Goal: Complete application form: Complete application form

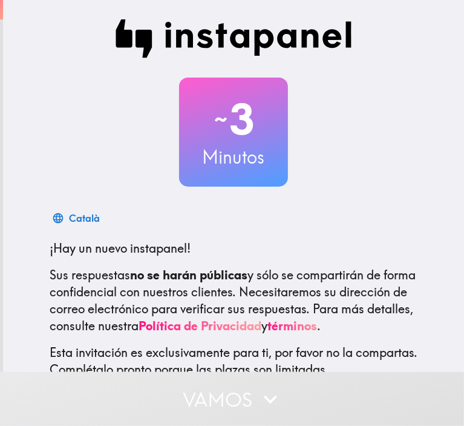
scroll to position [94, 0]
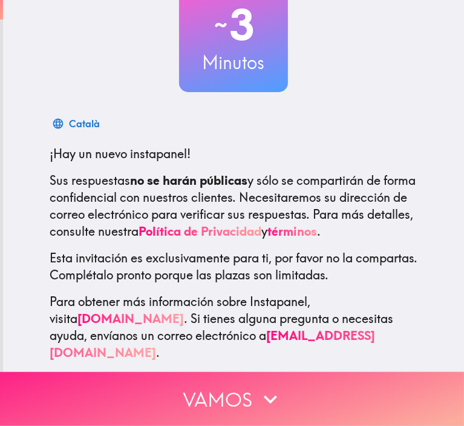
click at [212, 377] on button "Vamos" at bounding box center [232, 399] width 464 height 54
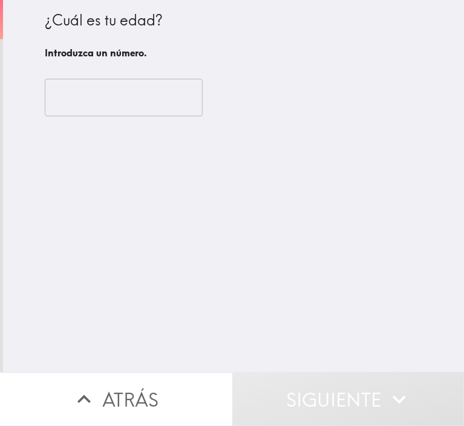
click at [131, 89] on input "number" at bounding box center [124, 98] width 158 height 38
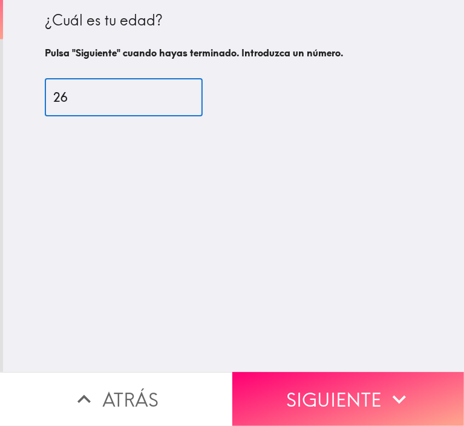
type input "26"
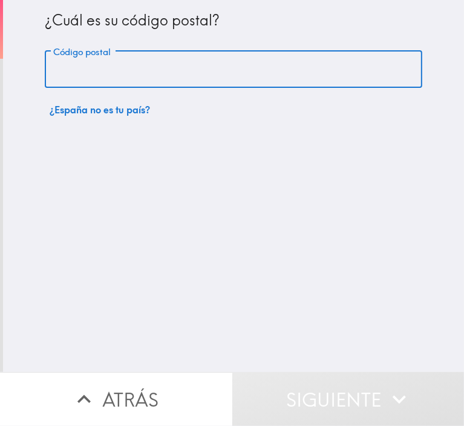
click at [125, 85] on input "Código postal" at bounding box center [234, 70] width 378 height 38
type input "18006"
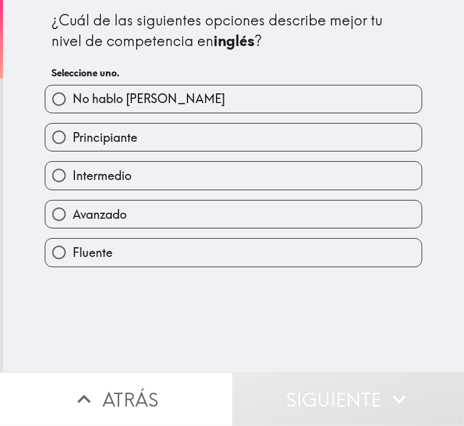
click at [117, 217] on span "Avanzado" at bounding box center [100, 214] width 54 height 17
click at [73, 217] on input "Avanzado" at bounding box center [58, 213] width 27 height 27
radio input "true"
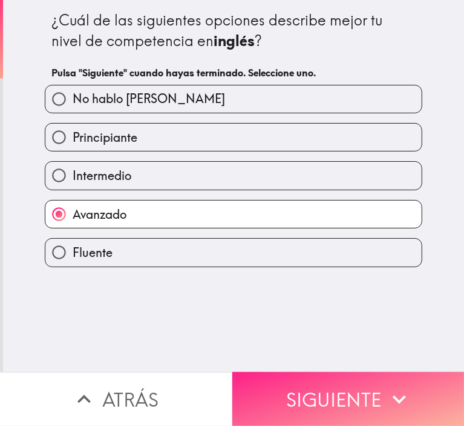
click at [319, 386] on button "Siguiente" at bounding box center [349, 399] width 233 height 54
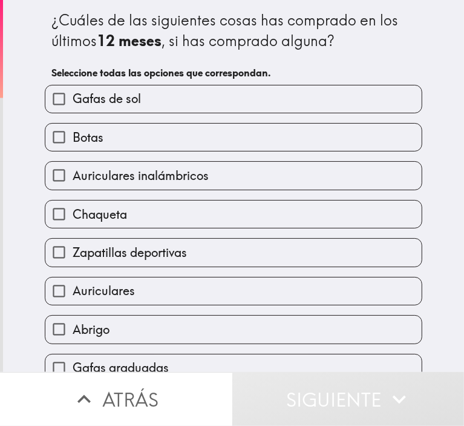
click at [131, 94] on span "Gafas de sol" at bounding box center [107, 98] width 68 height 17
click at [73, 94] on input "Gafas de sol" at bounding box center [58, 98] width 27 height 27
checkbox input "true"
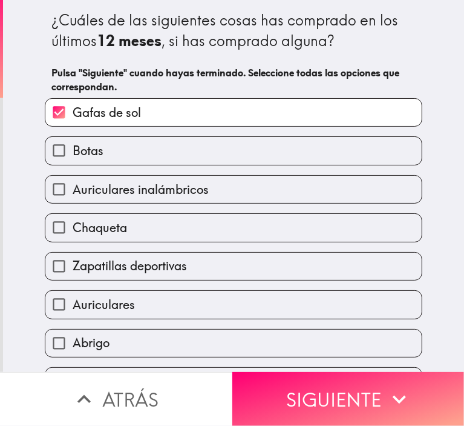
click at [118, 195] on span "Auriculares inalámbricos" at bounding box center [141, 189] width 136 height 17
click at [73, 195] on input "Auriculares inalámbricos" at bounding box center [58, 189] width 27 height 27
checkbox input "true"
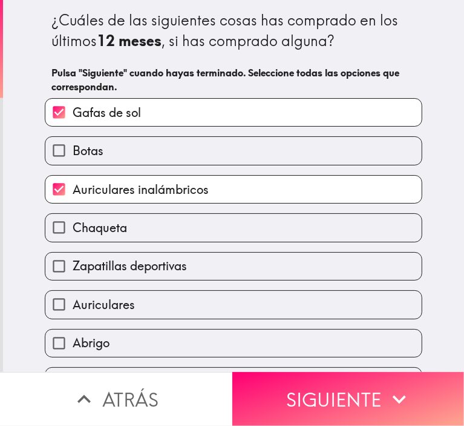
scroll to position [107, 0]
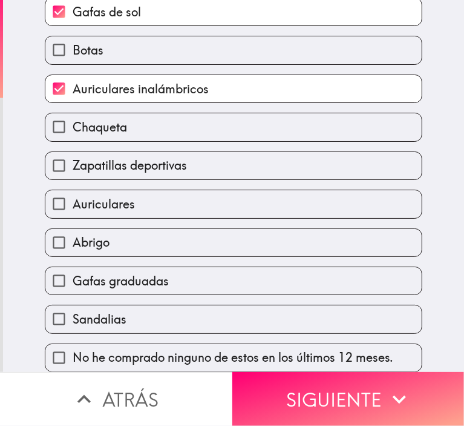
click at [120, 161] on span "Zapatillas deportivas" at bounding box center [130, 165] width 114 height 17
click at [73, 161] on input "Zapatillas deportivas" at bounding box center [58, 165] width 27 height 27
checkbox input "true"
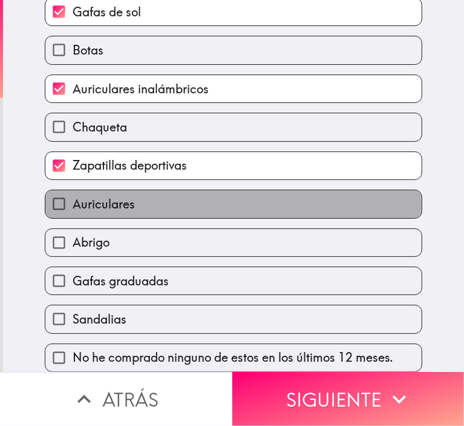
click at [110, 196] on span "Auriculares" at bounding box center [104, 204] width 62 height 17
click at [73, 193] on input "Auriculares" at bounding box center [58, 203] width 27 height 27
checkbox input "true"
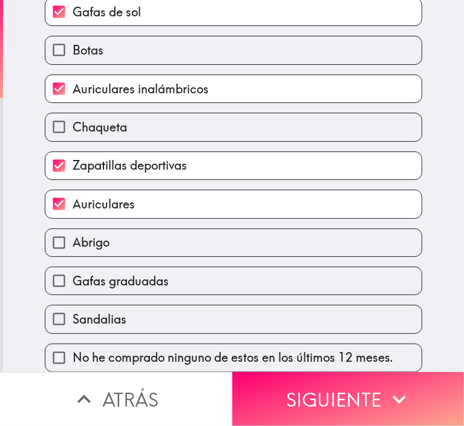
click at [79, 239] on span "Abrigo" at bounding box center [91, 242] width 37 height 17
click at [73, 239] on input "Abrigo" at bounding box center [58, 242] width 27 height 27
checkbox input "true"
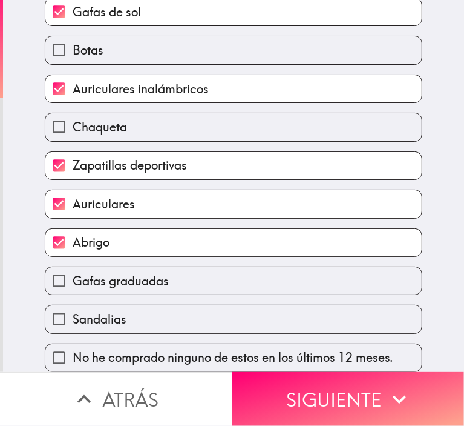
click at [81, 274] on span "Gafas graduadas" at bounding box center [121, 280] width 96 height 17
click at [73, 274] on input "Gafas graduadas" at bounding box center [58, 280] width 27 height 27
checkbox input "true"
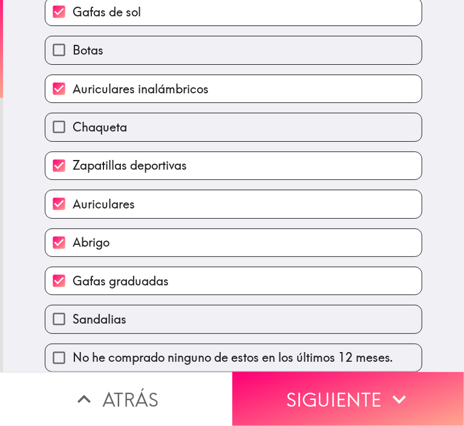
click at [102, 314] on span "Sandalias" at bounding box center [100, 319] width 54 height 17
click at [73, 314] on input "Sandalias" at bounding box center [58, 318] width 27 height 27
checkbox input "true"
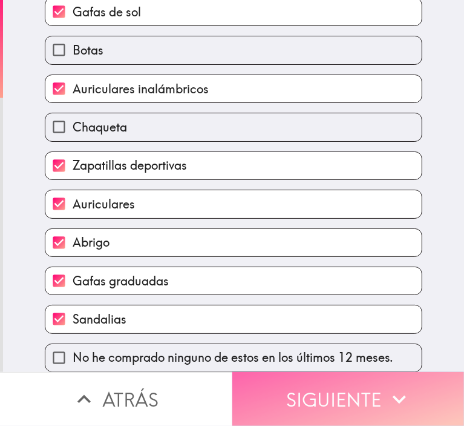
click at [286, 399] on button "Siguiente" at bounding box center [349, 399] width 233 height 54
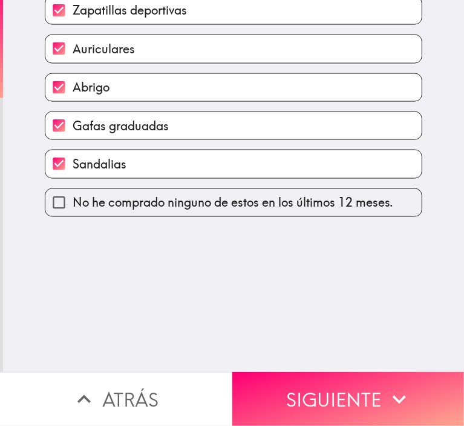
scroll to position [0, 0]
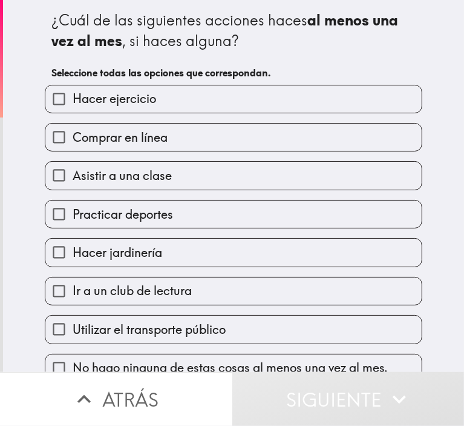
click at [123, 95] on span "Hacer ejercicio" at bounding box center [115, 98] width 84 height 17
click at [73, 95] on input "Hacer ejercicio" at bounding box center [58, 98] width 27 height 27
checkbox input "true"
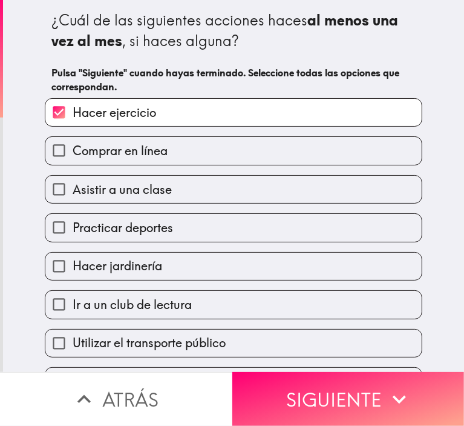
click at [124, 135] on div "Comprar en línea" at bounding box center [229, 146] width 388 height 38
click at [120, 150] on span "Comprar en línea" at bounding box center [120, 150] width 95 height 17
click at [73, 150] on input "Comprar en línea" at bounding box center [58, 150] width 27 height 27
checkbox input "true"
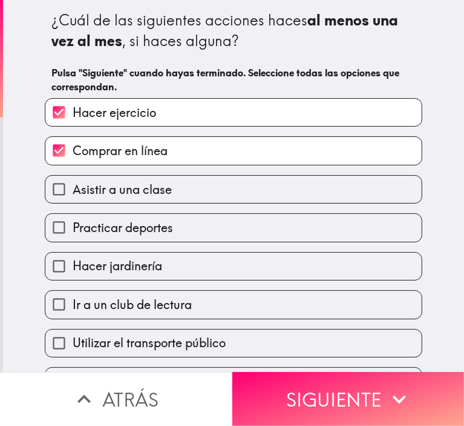
click at [116, 187] on span "Asistir a una clase" at bounding box center [122, 189] width 99 height 17
click at [73, 187] on input "Asistir a una clase" at bounding box center [58, 189] width 27 height 27
checkbox input "true"
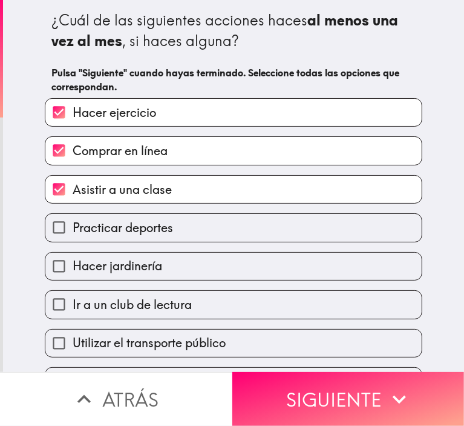
click at [117, 244] on div "Hacer jardinería" at bounding box center [229, 261] width 388 height 38
click at [137, 236] on label "Practicar deportes" at bounding box center [233, 227] width 377 height 27
click at [73, 236] on input "Practicar deportes" at bounding box center [58, 227] width 27 height 27
checkbox input "true"
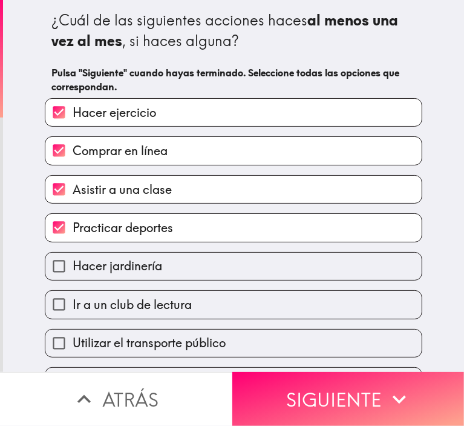
click at [119, 343] on span "Utilizar el transporte público" at bounding box center [149, 342] width 153 height 17
click at [73, 343] on input "Utilizar el transporte público" at bounding box center [58, 342] width 27 height 27
checkbox input "true"
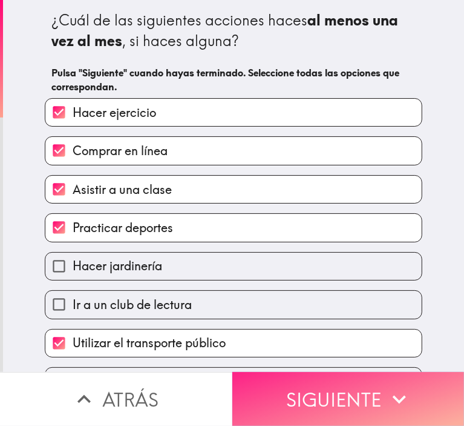
click at [310, 382] on button "Siguiente" at bounding box center [349, 399] width 233 height 54
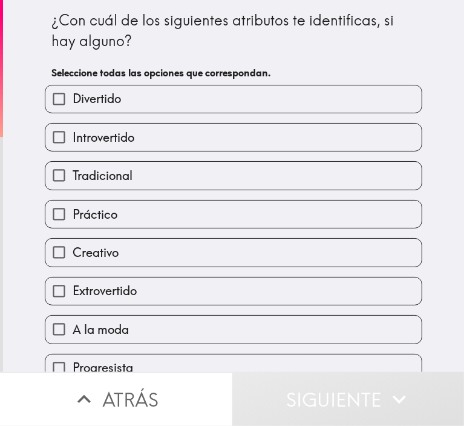
click at [150, 97] on label "Divertido" at bounding box center [233, 98] width 377 height 27
click at [73, 97] on input "Divertido" at bounding box center [58, 98] width 27 height 27
checkbox input "true"
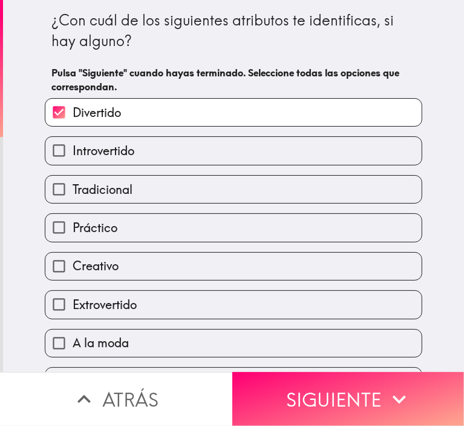
scroll to position [107, 0]
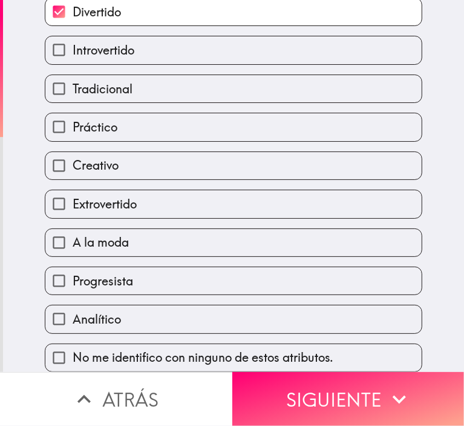
click at [107, 157] on span "Creativo" at bounding box center [96, 165] width 46 height 17
click at [73, 152] on input "Creativo" at bounding box center [58, 165] width 27 height 27
checkbox input "true"
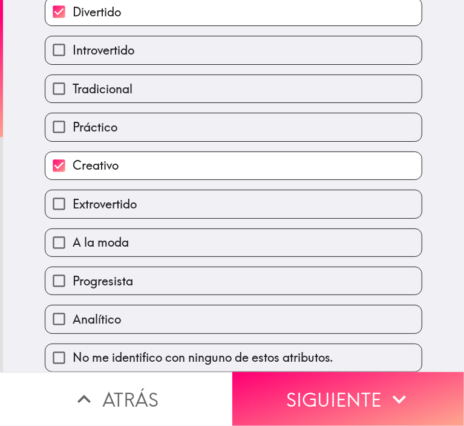
click at [114, 203] on span "Extrovertido" at bounding box center [105, 204] width 64 height 17
click at [73, 203] on input "Extrovertido" at bounding box center [58, 203] width 27 height 27
checkbox input "true"
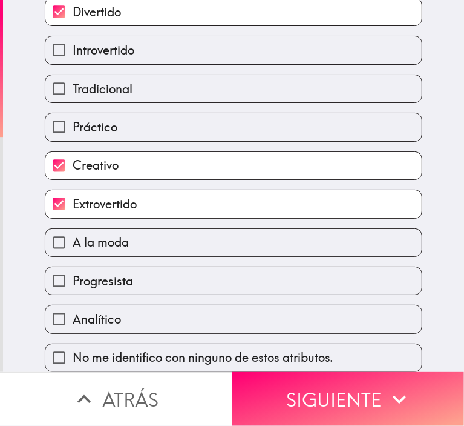
click at [121, 236] on label "A la moda" at bounding box center [233, 242] width 377 height 27
click at [73, 236] on input "A la moda" at bounding box center [58, 242] width 27 height 27
checkbox input "true"
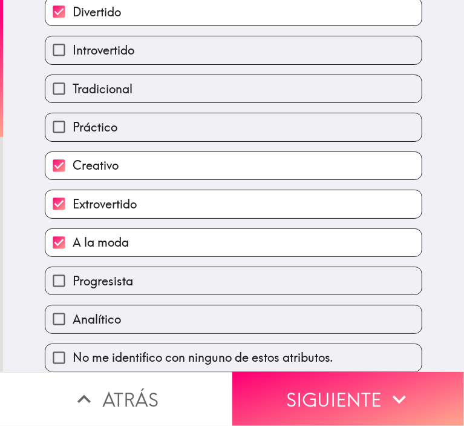
click at [131, 285] on label "Progresista" at bounding box center [233, 280] width 377 height 27
click at [73, 285] on input "Progresista" at bounding box center [58, 280] width 27 height 27
checkbox input "true"
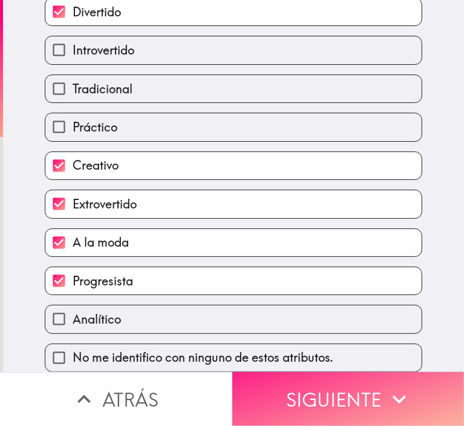
click at [325, 399] on button "Siguiente" at bounding box center [349, 399] width 233 height 54
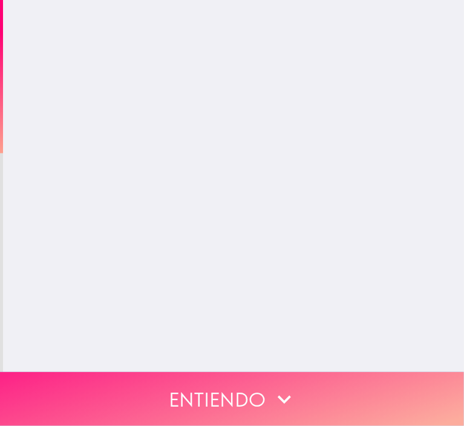
scroll to position [0, 0]
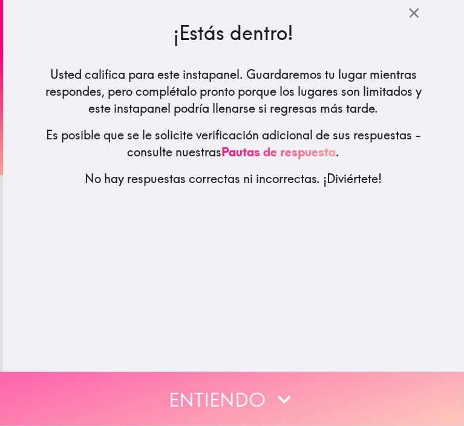
click at [247, 389] on button "Entiendo" at bounding box center [232, 399] width 464 height 54
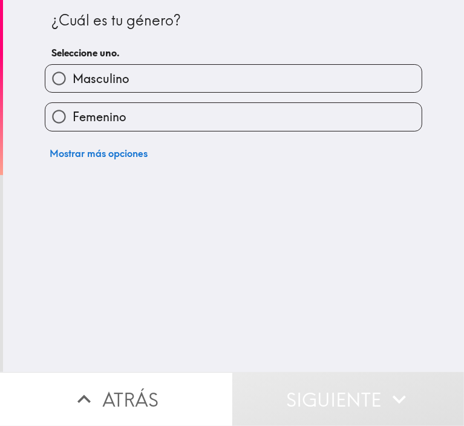
click at [122, 123] on label "Femenino" at bounding box center [233, 116] width 377 height 27
click at [73, 123] on input "Femenino" at bounding box center [58, 116] width 27 height 27
radio input "true"
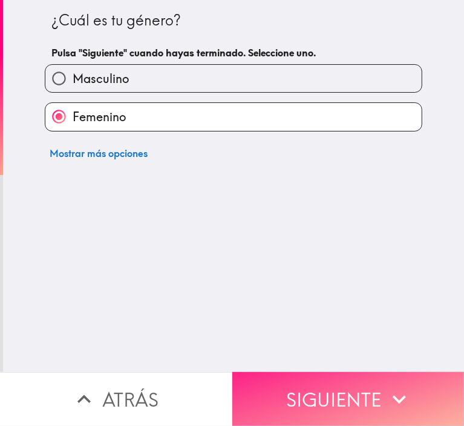
click at [286, 372] on button "Siguiente" at bounding box center [349, 399] width 233 height 54
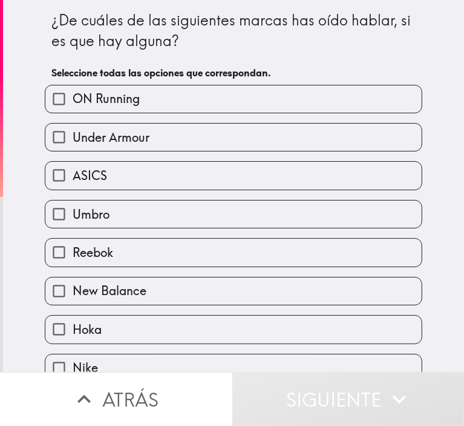
click at [121, 179] on label "ASICS" at bounding box center [233, 175] width 377 height 27
click at [73, 179] on input "ASICS" at bounding box center [58, 175] width 27 height 27
checkbox input "true"
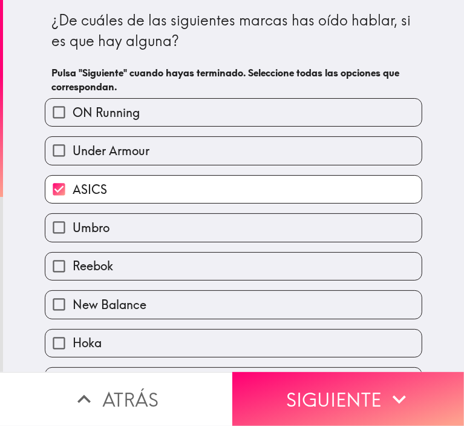
click at [90, 144] on span "Under Armour" at bounding box center [111, 150] width 77 height 17
click at [73, 144] on input "Under Armour" at bounding box center [58, 150] width 27 height 27
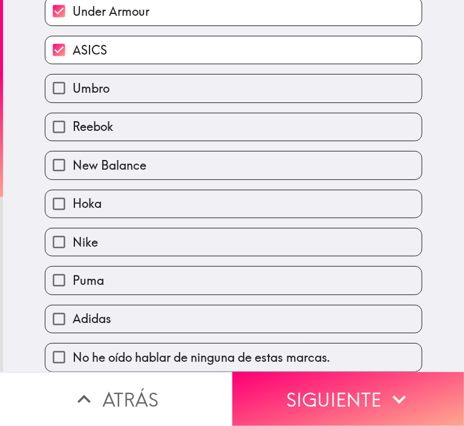
scroll to position [144, 0]
click at [119, 8] on span "Under Armour" at bounding box center [111, 11] width 77 height 17
click at [73, 8] on input "Under Armour" at bounding box center [58, 11] width 27 height 27
checkbox input "false"
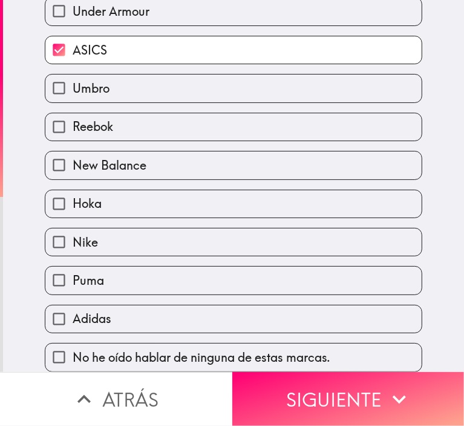
scroll to position [136, 0]
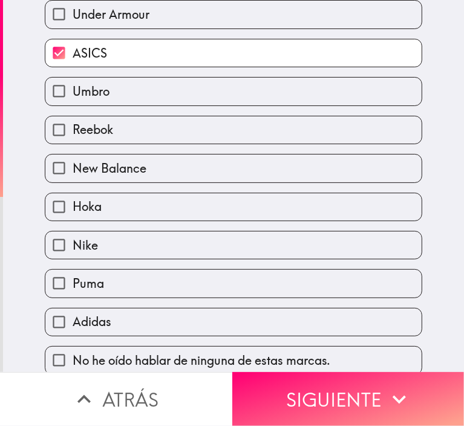
click at [87, 161] on span "New Balance" at bounding box center [110, 168] width 74 height 17
click at [73, 161] on input "New Balance" at bounding box center [58, 167] width 27 height 27
checkbox input "true"
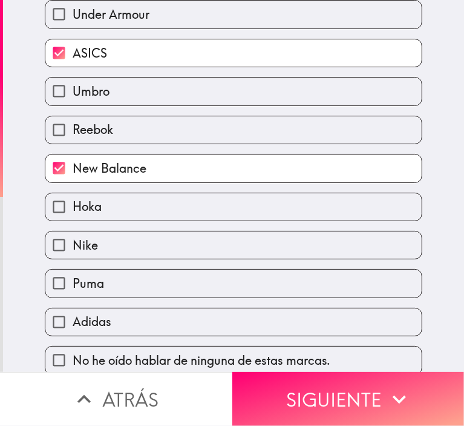
click at [87, 244] on span "Nike" at bounding box center [85, 245] width 25 height 17
click at [73, 244] on input "Nike" at bounding box center [58, 244] width 27 height 27
checkbox input "true"
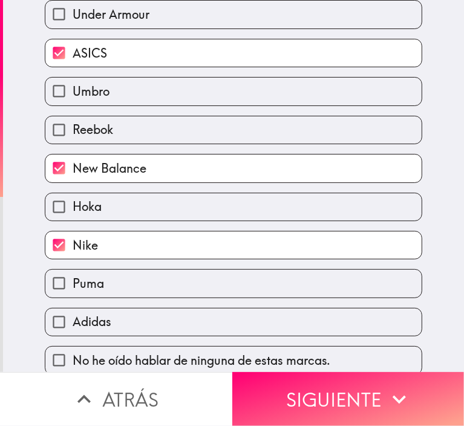
click at [91, 282] on span "Puma" at bounding box center [88, 283] width 31 height 17
click at [73, 282] on input "Puma" at bounding box center [58, 282] width 27 height 27
checkbox input "true"
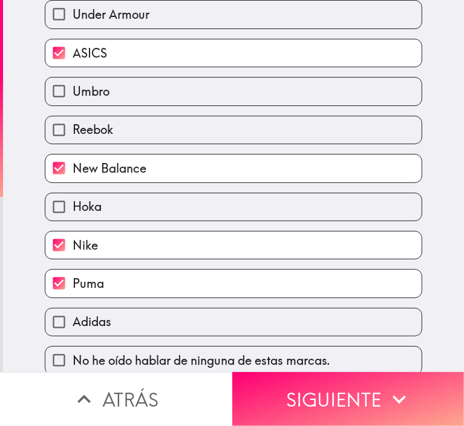
click at [97, 303] on div "Adidas" at bounding box center [229, 317] width 388 height 38
click at [113, 312] on label "Adidas" at bounding box center [233, 321] width 377 height 27
click at [73, 312] on input "Adidas" at bounding box center [58, 321] width 27 height 27
checkbox input "true"
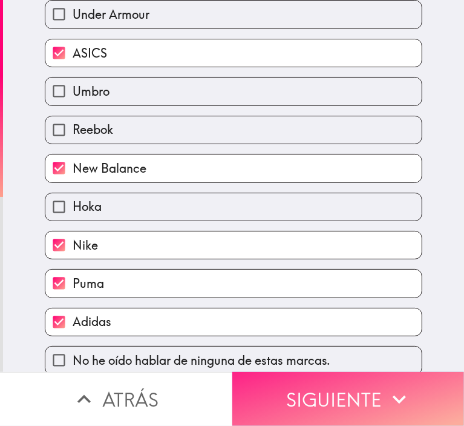
click at [315, 395] on button "Siguiente" at bounding box center [349, 399] width 233 height 54
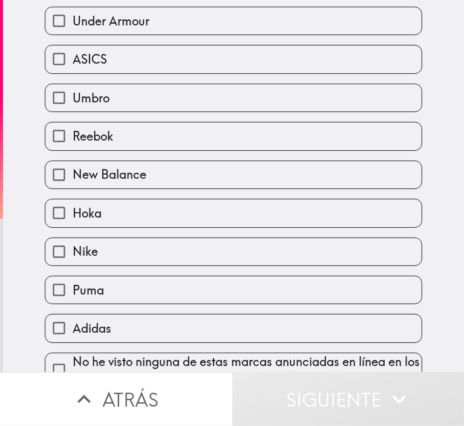
scroll to position [138, 0]
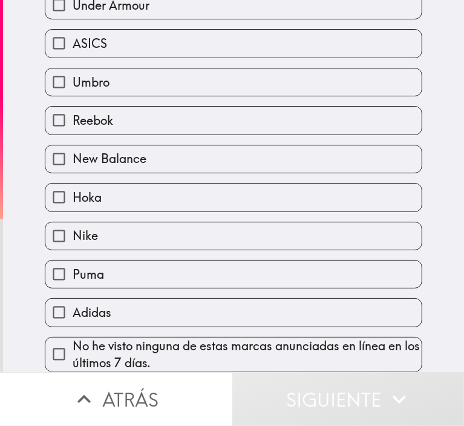
click at [91, 223] on label "Nike" at bounding box center [233, 235] width 377 height 27
click at [73, 223] on input "Nike" at bounding box center [58, 235] width 27 height 27
checkbox input "true"
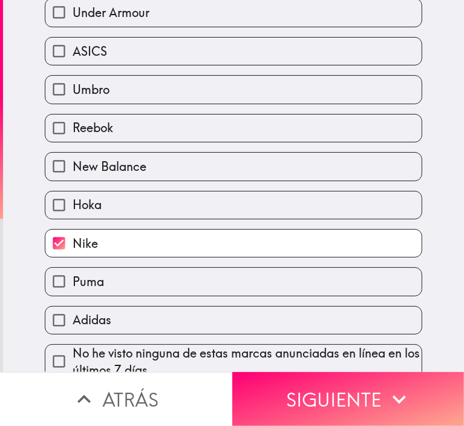
scroll to position [151, 0]
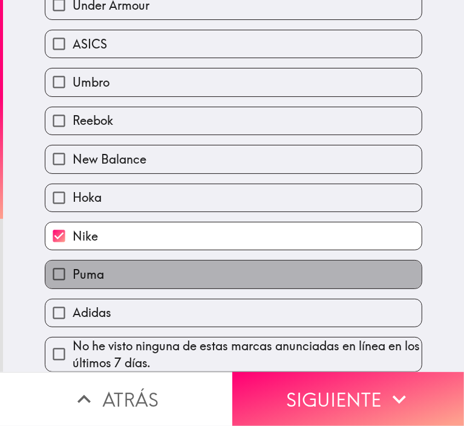
click at [90, 272] on span "Puma" at bounding box center [88, 274] width 31 height 17
click at [73, 272] on input "Puma" at bounding box center [58, 273] width 27 height 27
checkbox input "true"
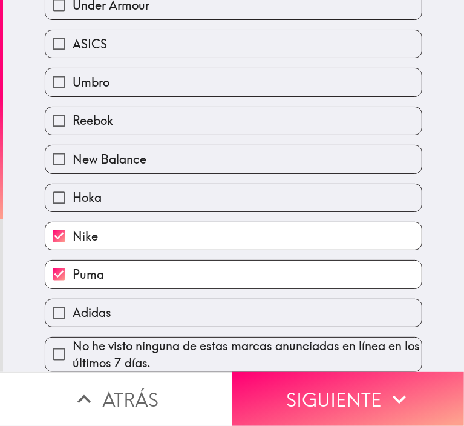
click at [102, 299] on label "Adidas" at bounding box center [233, 312] width 377 height 27
click at [73, 299] on input "Adidas" at bounding box center [58, 312] width 27 height 27
checkbox input "true"
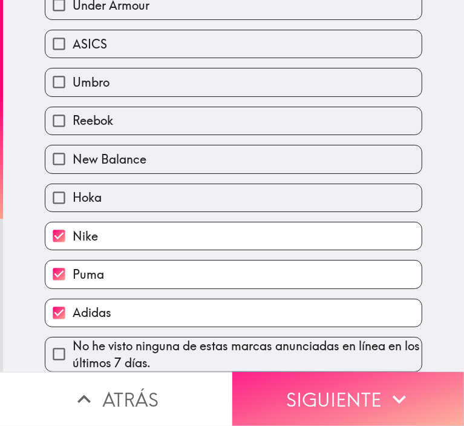
click at [279, 375] on button "Siguiente" at bounding box center [349, 399] width 233 height 54
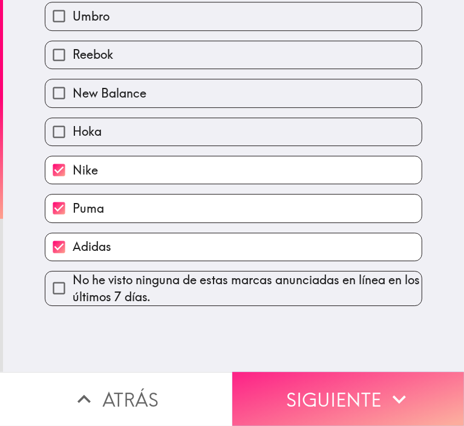
scroll to position [0, 0]
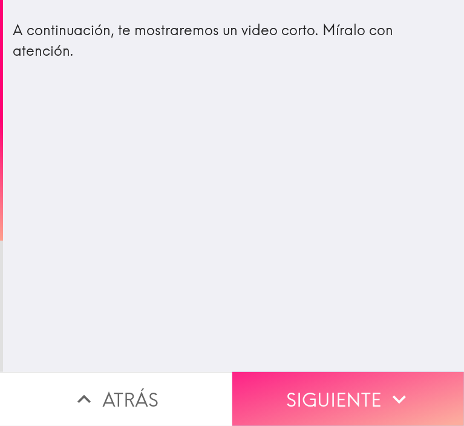
click at [303, 384] on button "Siguiente" at bounding box center [349, 399] width 233 height 54
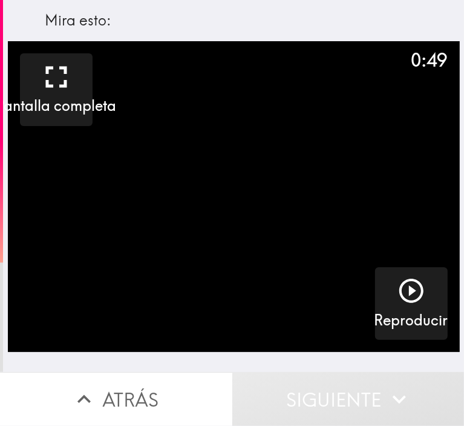
click at [240, 195] on video "button" at bounding box center [234, 196] width 452 height 311
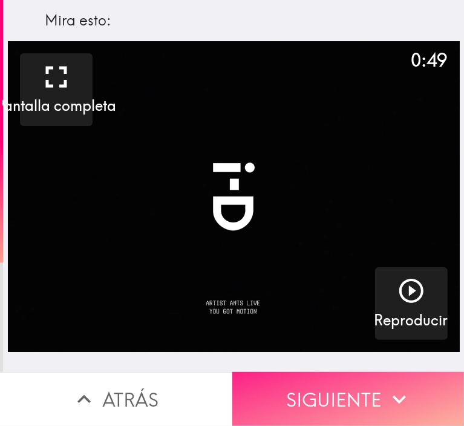
click at [315, 398] on button "Siguiente" at bounding box center [349, 399] width 233 height 54
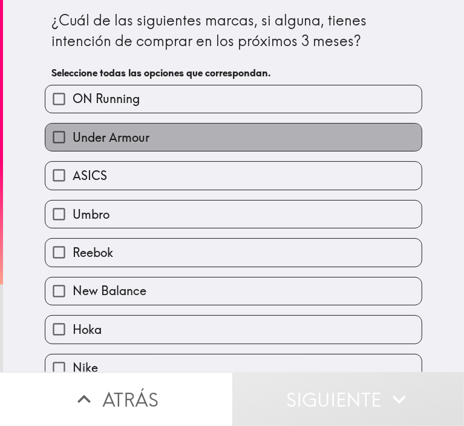
click at [134, 137] on span "Under Armour" at bounding box center [111, 137] width 77 height 17
click at [73, 137] on input "Under Armour" at bounding box center [58, 137] width 27 height 27
checkbox input "true"
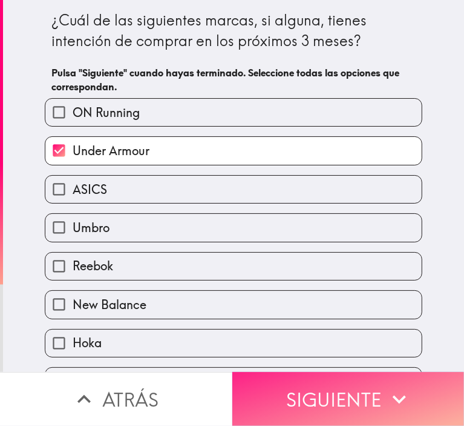
click at [299, 385] on button "Siguiente" at bounding box center [349, 399] width 233 height 54
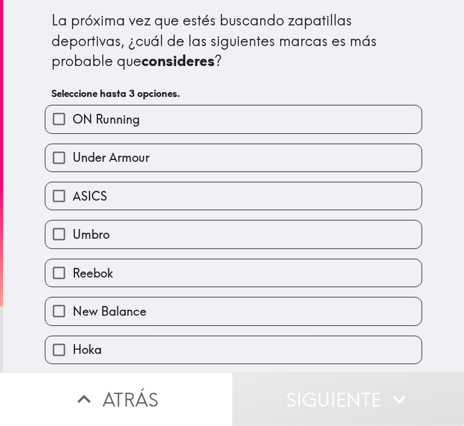
click at [121, 152] on span "Under Armour" at bounding box center [111, 157] width 77 height 17
click at [73, 152] on input "Under Armour" at bounding box center [58, 157] width 27 height 27
checkbox input "true"
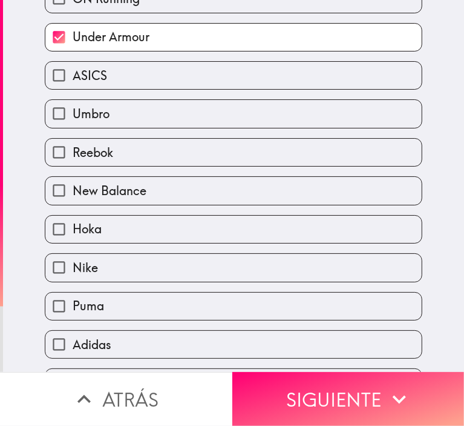
scroll to position [121, 0]
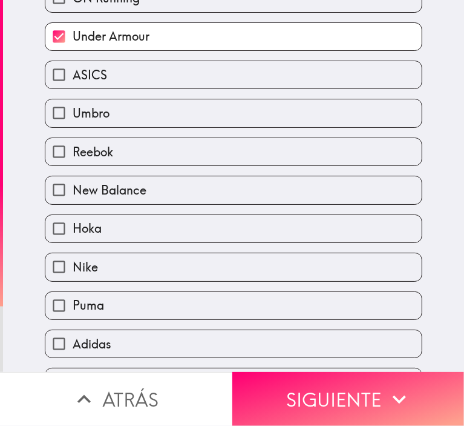
click at [91, 81] on span "ASICS" at bounding box center [90, 75] width 35 height 17
click at [73, 81] on input "ASICS" at bounding box center [58, 74] width 27 height 27
checkbox input "true"
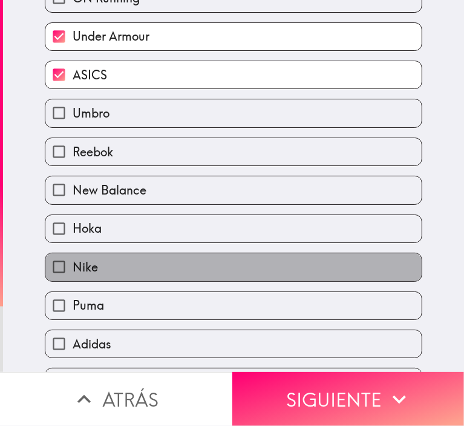
click at [122, 259] on label "Nike" at bounding box center [233, 266] width 377 height 27
click at [73, 259] on input "Nike" at bounding box center [58, 266] width 27 height 27
checkbox input "true"
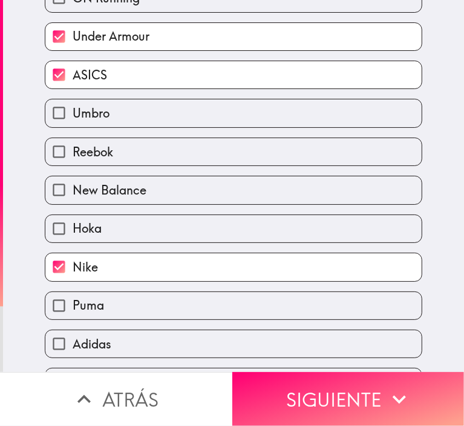
click at [139, 305] on label "Puma" at bounding box center [233, 305] width 377 height 27
click at [73, 305] on input "Puma" at bounding box center [58, 305] width 27 height 27
checkbox input "true"
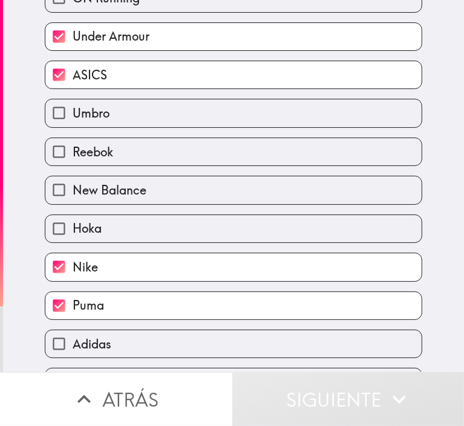
click at [150, 342] on label "Adidas" at bounding box center [233, 343] width 377 height 27
click at [73, 342] on input "Adidas" at bounding box center [58, 343] width 27 height 27
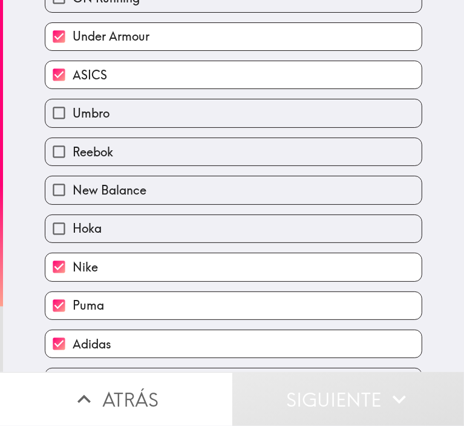
click at [179, 334] on label "Adidas" at bounding box center [233, 343] width 377 height 27
click at [73, 334] on input "Adidas" at bounding box center [58, 343] width 27 height 27
checkbox input "false"
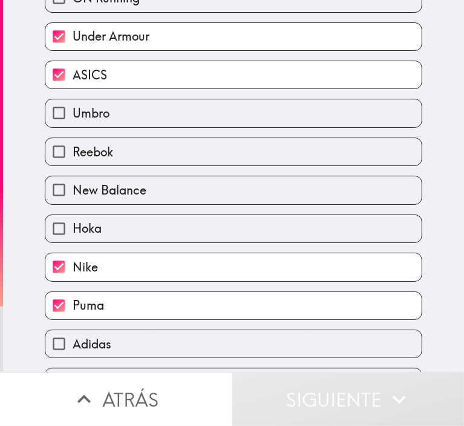
click at [203, 302] on label "Puma" at bounding box center [233, 305] width 377 height 27
click at [73, 302] on input "Puma" at bounding box center [58, 305] width 27 height 27
checkbox input "false"
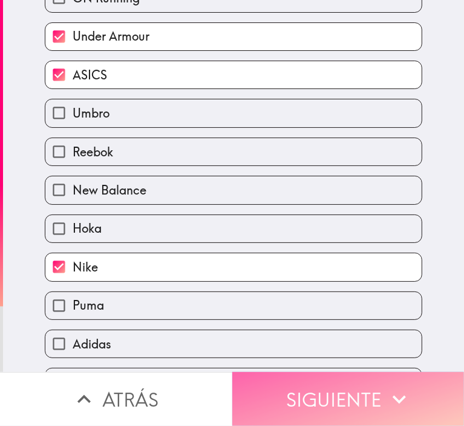
click at [265, 388] on button "Siguiente" at bounding box center [349, 399] width 233 height 54
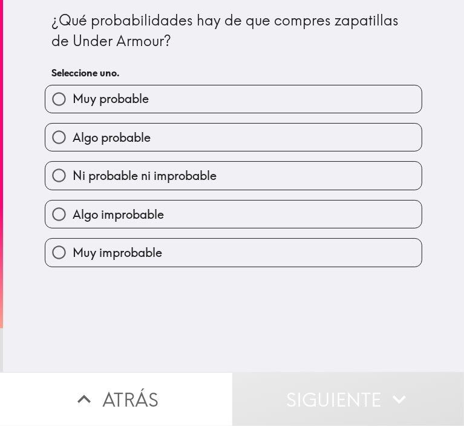
scroll to position [0, 0]
click at [139, 133] on span "Algo probable" at bounding box center [112, 137] width 78 height 17
click at [73, 133] on input "Algo probable" at bounding box center [58, 137] width 27 height 27
radio input "true"
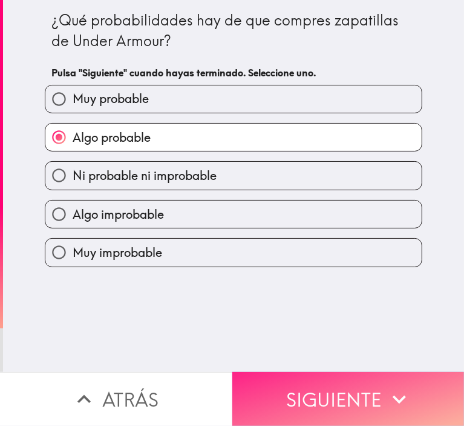
click at [312, 375] on button "Siguiente" at bounding box center [349, 399] width 233 height 54
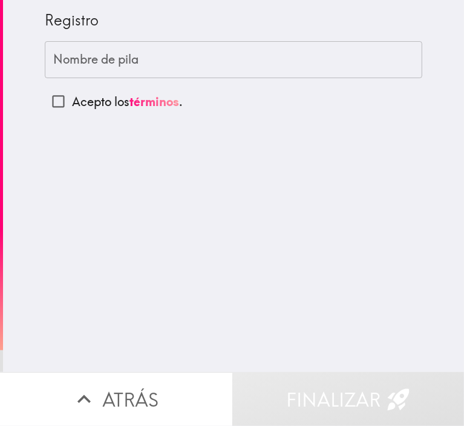
click at [113, 53] on div "Nombre de pila Nombre de pila" at bounding box center [234, 60] width 378 height 38
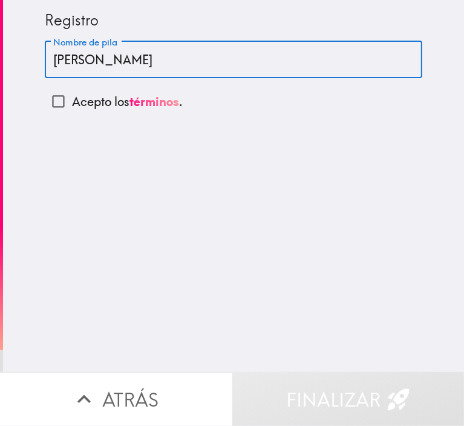
type input "[PERSON_NAME]"
click at [230, 257] on div "Registro Nombre de [PERSON_NAME] Nombre de pila Acepto los términos ." at bounding box center [233, 186] width 461 height 372
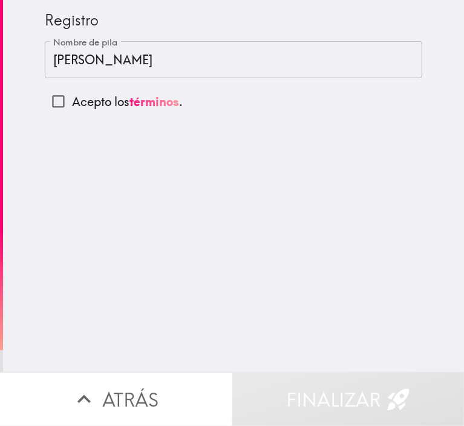
click at [94, 101] on p "Acepto los términos ." at bounding box center [127, 101] width 111 height 17
click at [72, 101] on input "Acepto los términos ." at bounding box center [58, 101] width 27 height 27
checkbox input "true"
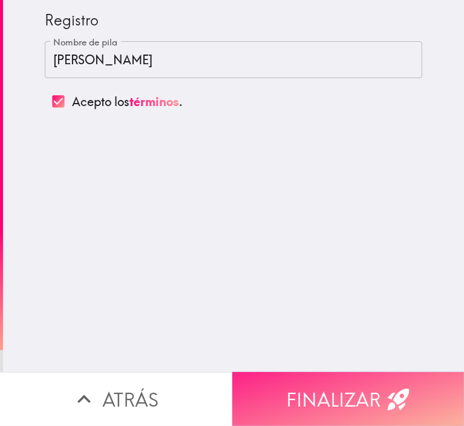
click at [311, 377] on button "Finalizar" at bounding box center [349, 399] width 233 height 54
